Goal: Information Seeking & Learning: Learn about a topic

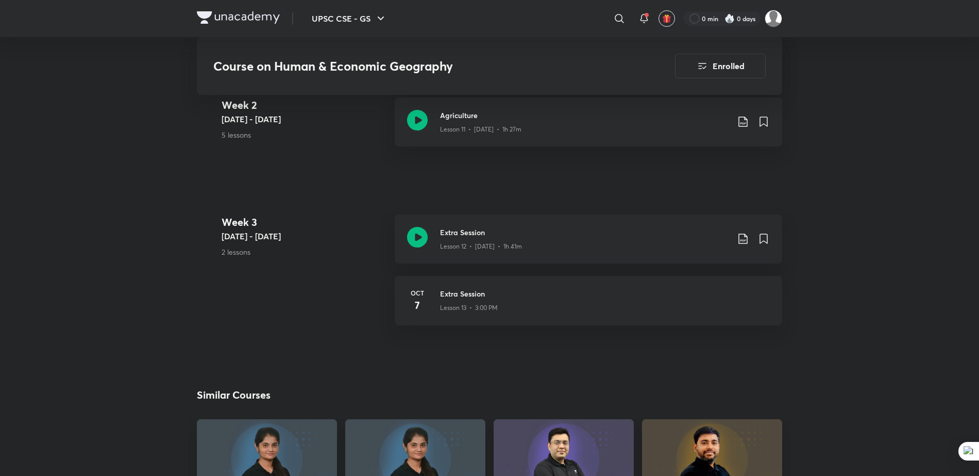
scroll to position [1219, 0]
click at [518, 241] on p "Lesson 12 • [DATE] • 1h 41m" at bounding box center [481, 245] width 82 height 9
